Goal: Task Accomplishment & Management: Manage account settings

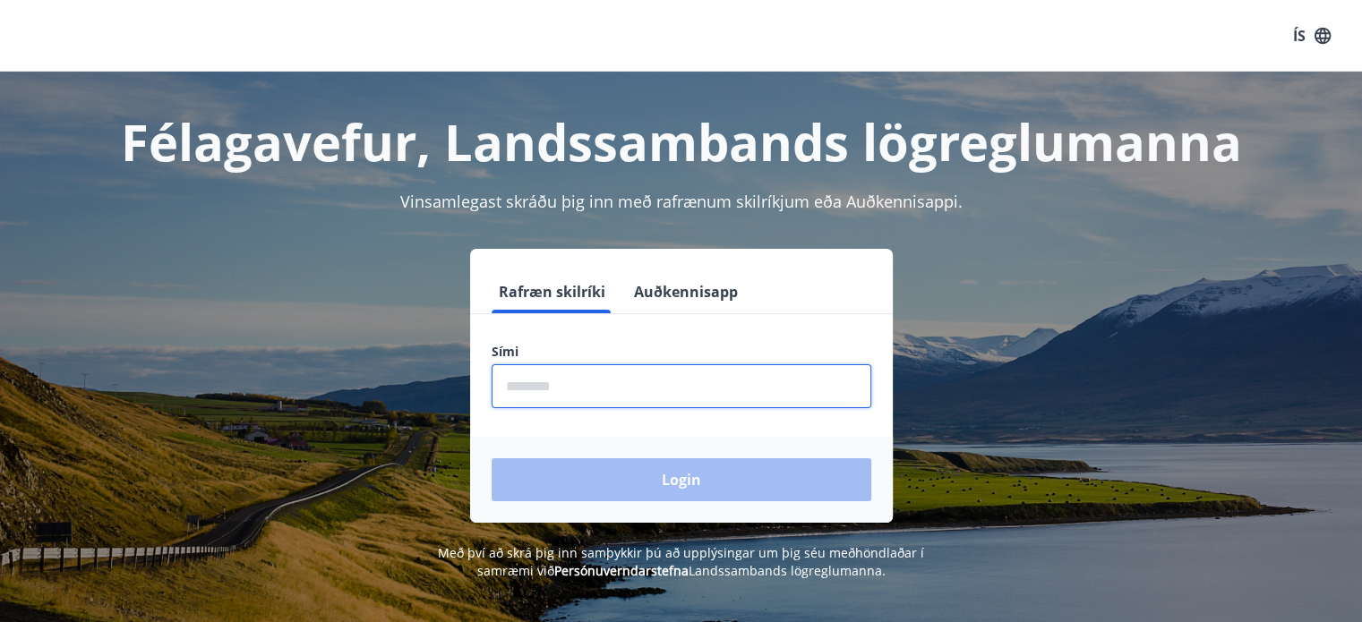
click at [574, 385] on input "phone" at bounding box center [681, 386] width 380 height 44
type input "********"
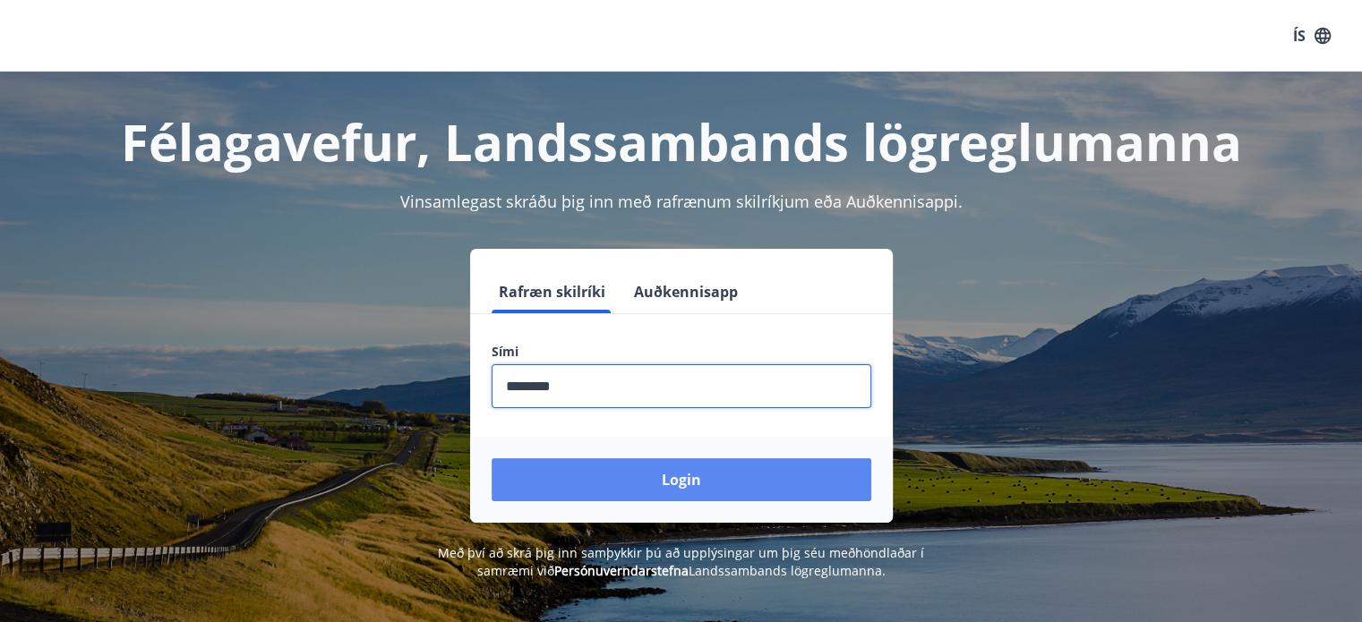
click at [676, 484] on button "Login" at bounding box center [681, 479] width 380 height 43
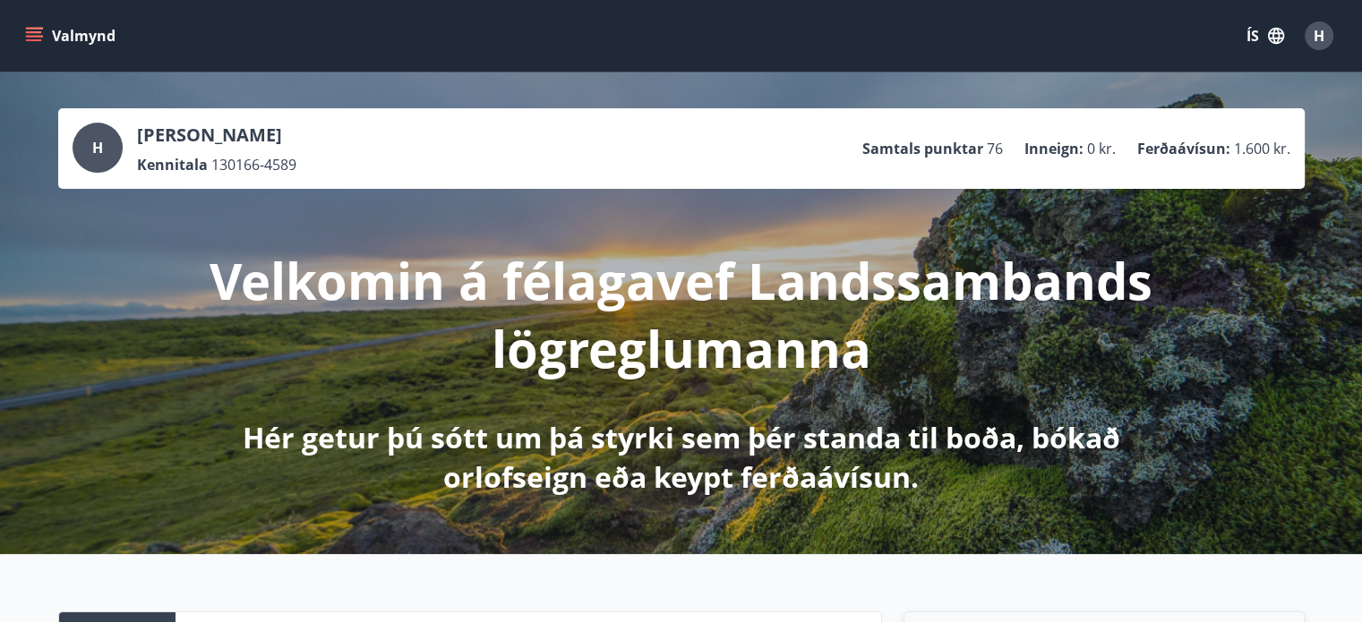
click at [32, 31] on icon "menu" at bounding box center [34, 32] width 16 height 2
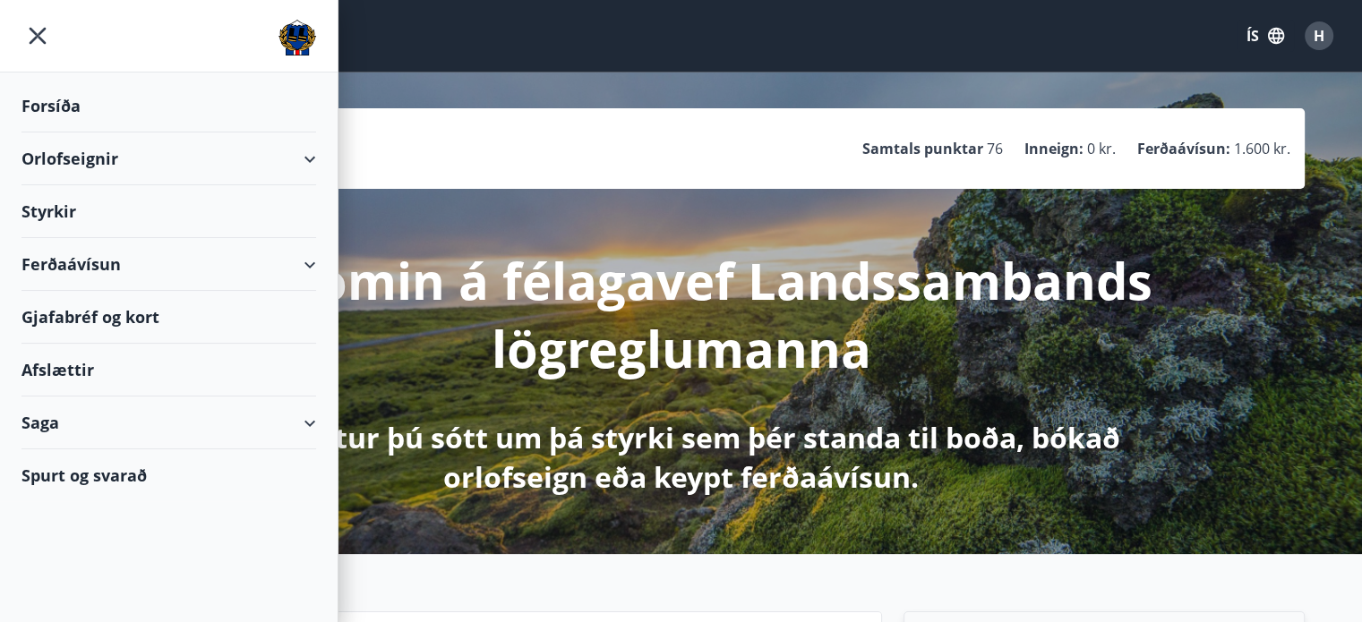
click at [302, 159] on div "Orlofseignir" at bounding box center [168, 158] width 295 height 53
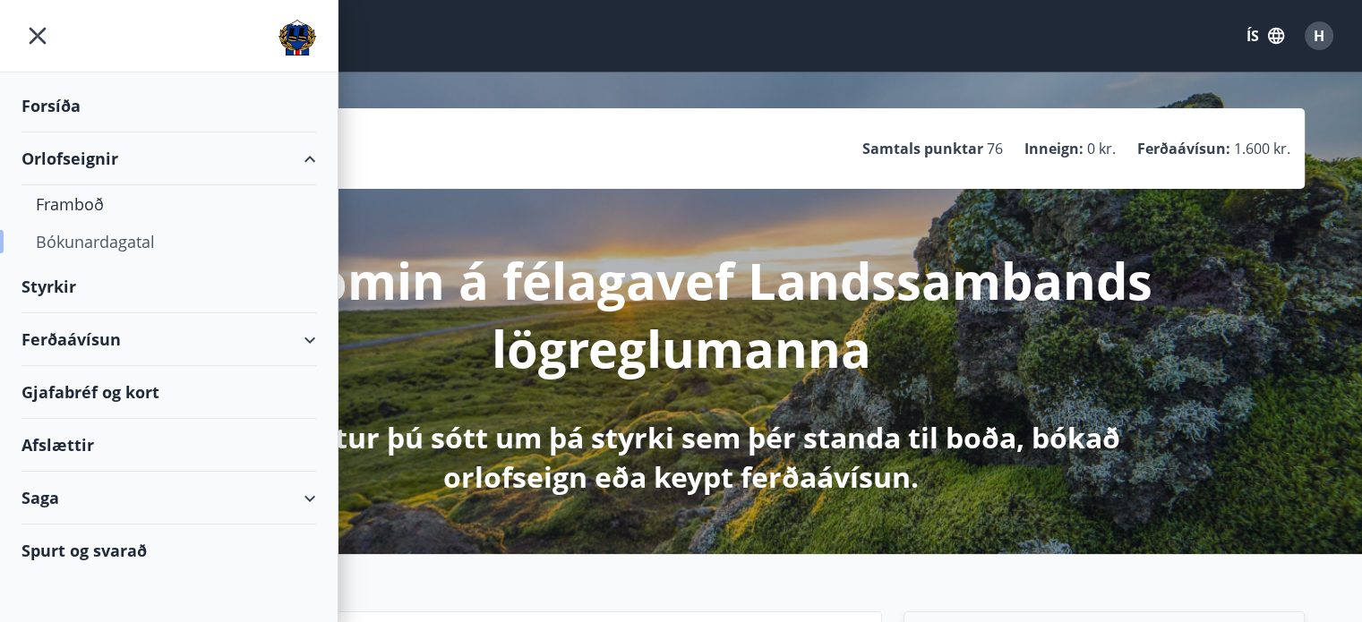
click at [129, 248] on div "Bókunardagatal" at bounding box center [169, 242] width 266 height 38
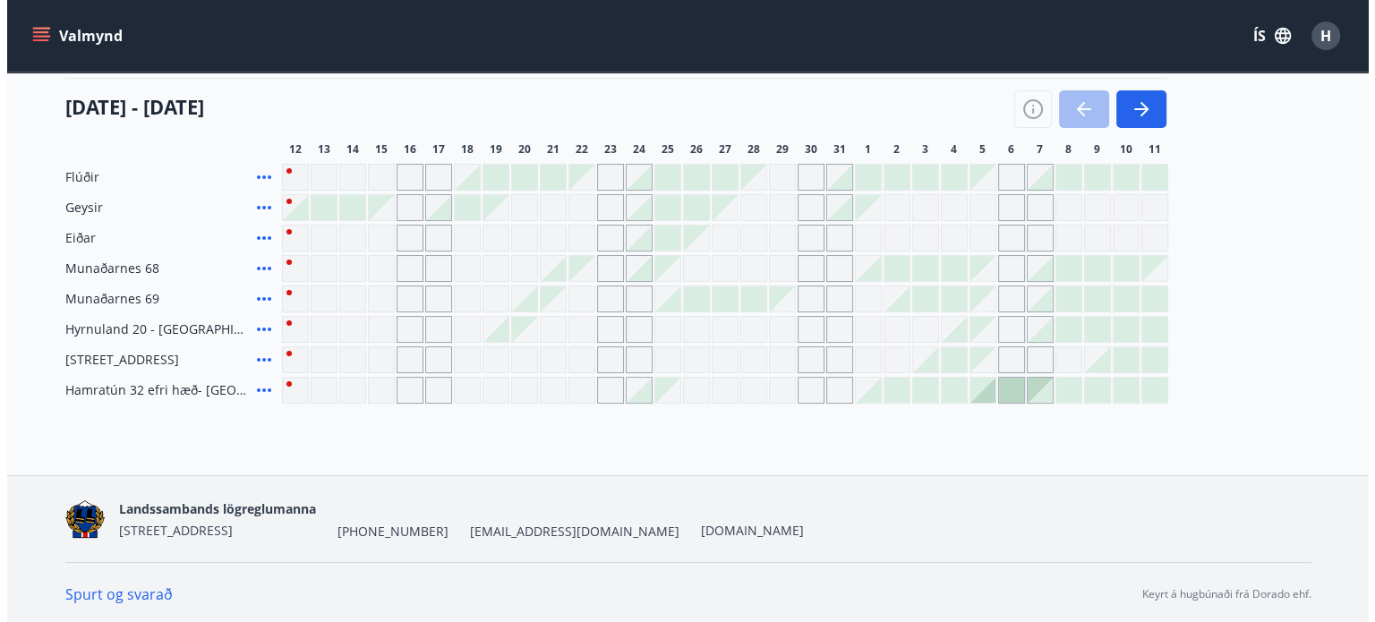
scroll to position [228, 0]
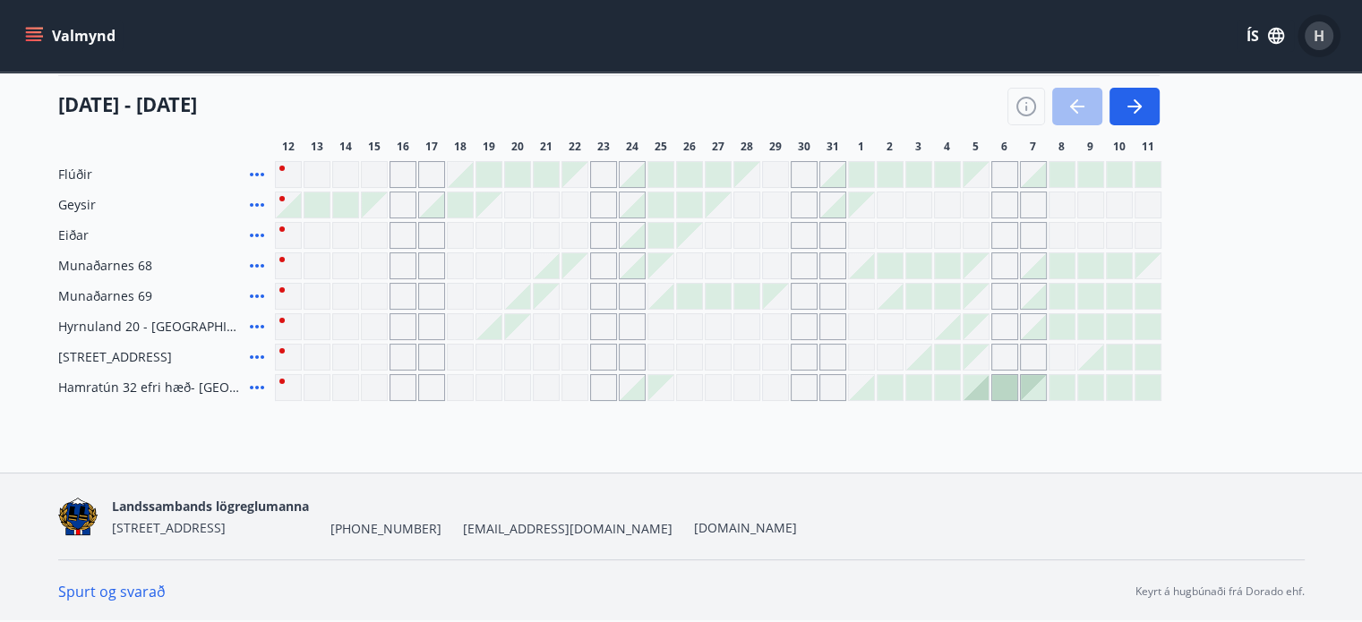
click at [1322, 37] on span "H" at bounding box center [1318, 36] width 11 height 20
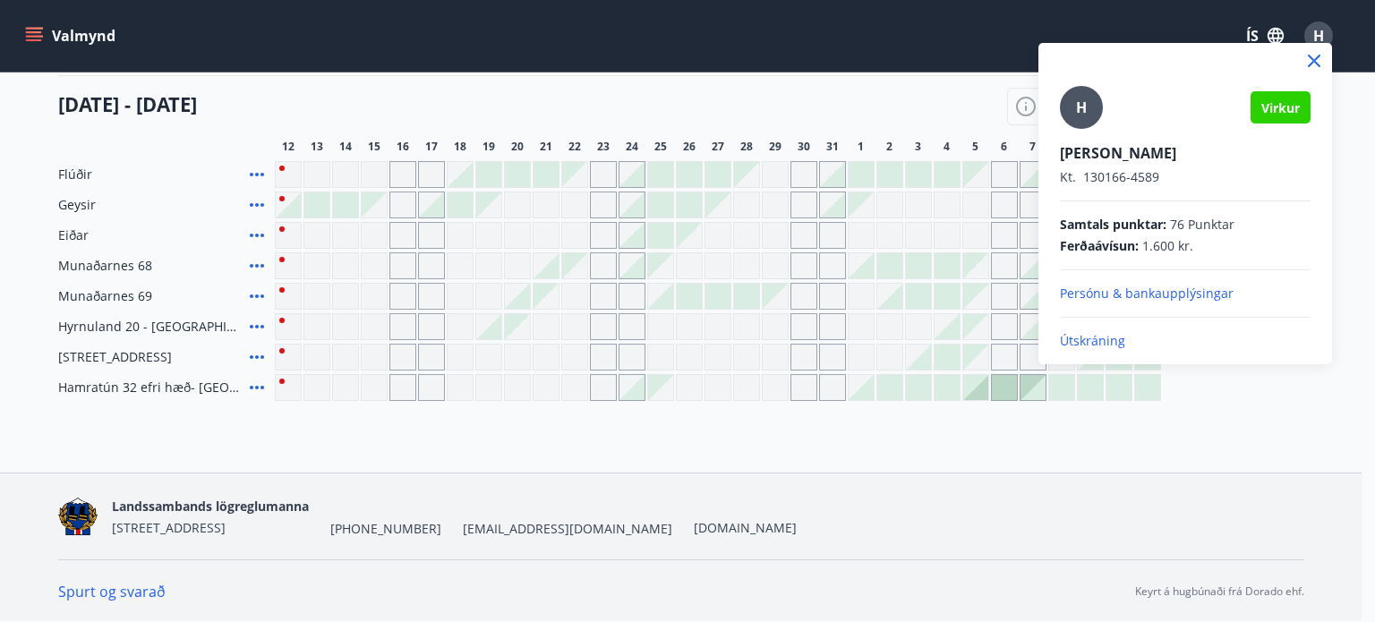
click at [1111, 340] on p "Útskráning" at bounding box center [1185, 341] width 251 height 18
